Goal: Navigation & Orientation: Find specific page/section

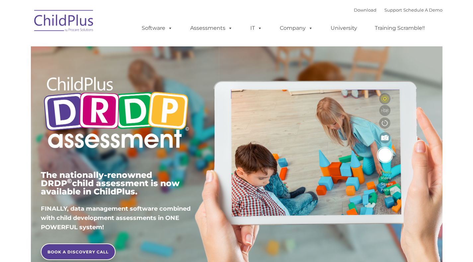
type input ""
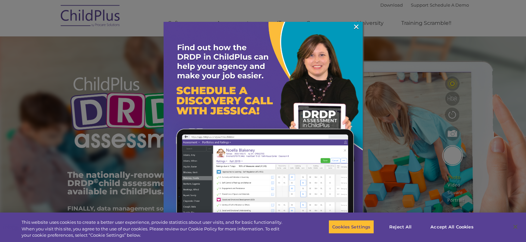
click at [359, 24] on link "×" at bounding box center [356, 27] width 8 height 7
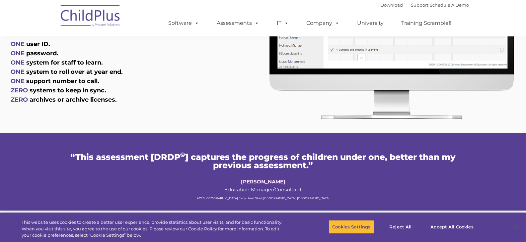
scroll to position [373, 0]
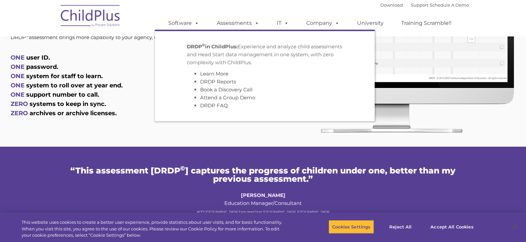
click at [243, 25] on link "Assessments" at bounding box center [238, 23] width 56 height 13
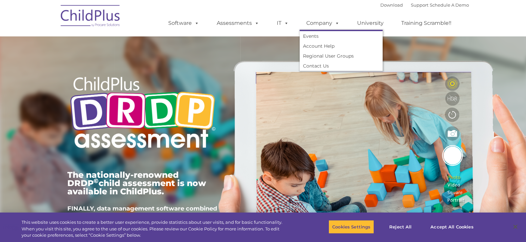
click at [326, 24] on link "Company" at bounding box center [322, 23] width 46 height 13
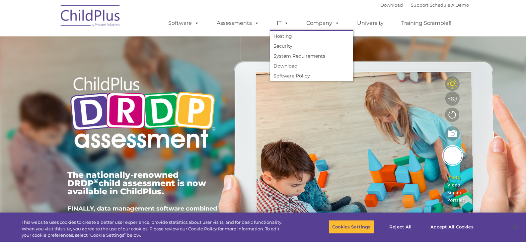
click at [241, 26] on link "Assessments" at bounding box center [238, 23] width 56 height 13
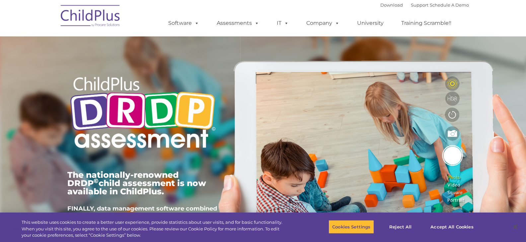
click at [177, 23] on link "Software" at bounding box center [184, 23] width 44 height 13
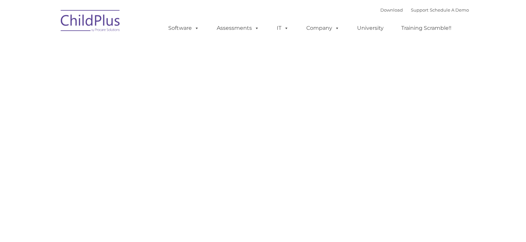
click at [196, 8] on div "Download Support | Schedule A Demo Search for: Search MENU MENU Software ChildP…" at bounding box center [312, 23] width 314 height 36
type input ""
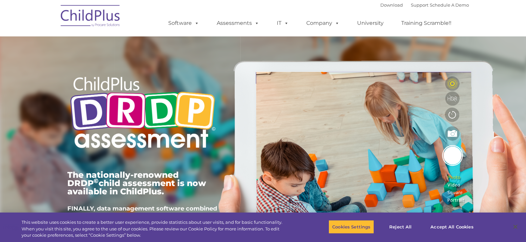
click at [372, 24] on link "University" at bounding box center [370, 23] width 40 height 13
click at [233, 25] on link "Assessments" at bounding box center [238, 23] width 56 height 13
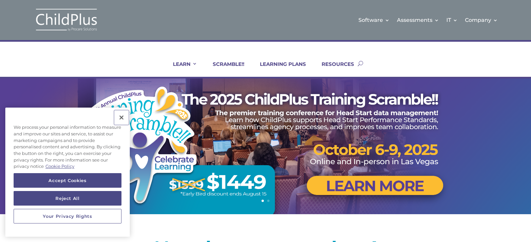
click at [119, 119] on button "Close" at bounding box center [121, 117] width 15 height 15
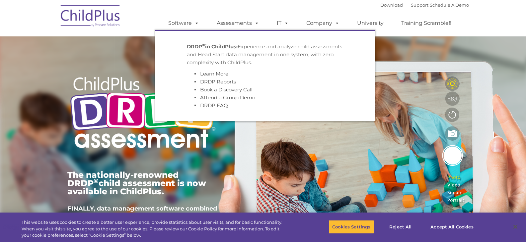
click at [245, 27] on link "Assessments" at bounding box center [238, 23] width 56 height 13
